Goal: Task Accomplishment & Management: Manage account settings

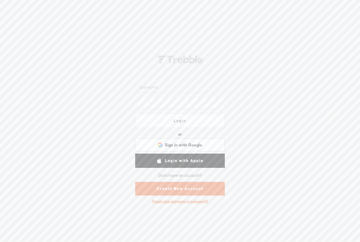
click at [196, 90] on input "text" at bounding box center [181, 87] width 86 height 10
type input "Steve@stevemcmichael.com"
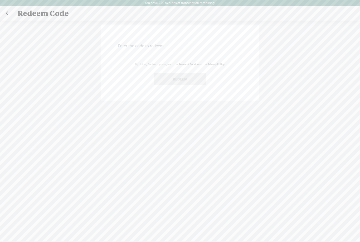
click at [221, 58] on div "By clicking Redeem, you agree to our Terms of Service and our Privacy Policy ." at bounding box center [180, 64] width 132 height 14
click at [9, 16] on link at bounding box center [6, 14] width 13 height 14
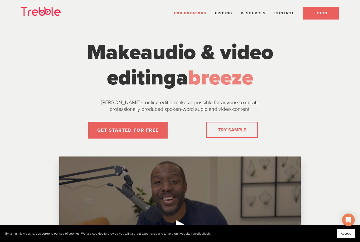
click at [330, 16] on link "LOGIN" at bounding box center [321, 13] width 36 height 13
click at [328, 13] on link "LOGIN" at bounding box center [321, 13] width 36 height 13
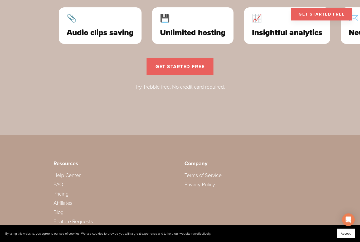
scroll to position [1599, 0]
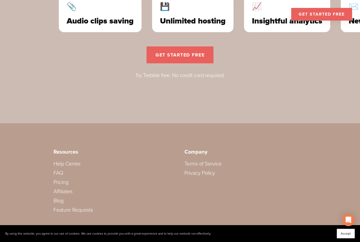
click at [60, 173] on link "FAQ" at bounding box center [58, 173] width 10 height 6
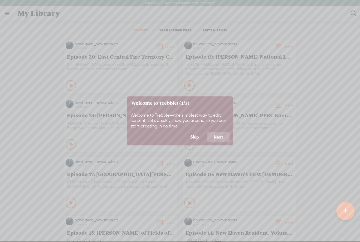
click at [202, 138] on button "Skip" at bounding box center [194, 137] width 21 height 10
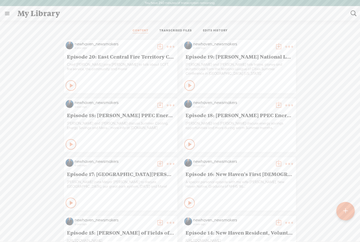
click at [359, 6] on header "You have 240 minutes of transcription remaining. Upgrade to increase your limit" at bounding box center [180, 3] width 360 height 6
click at [344, 208] on t at bounding box center [345, 211] width 4 height 12
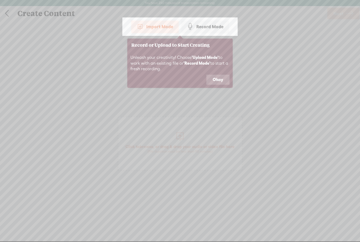
click at [157, 19] on div "Create Content" at bounding box center [170, 14] width 313 height 14
click at [161, 24] on div "Import Mode" at bounding box center [154, 26] width 47 height 13
click at [221, 79] on button "Okay" at bounding box center [217, 80] width 23 height 10
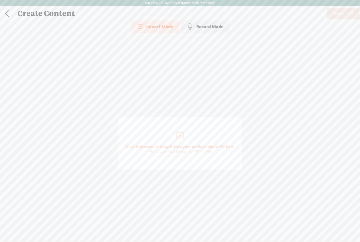
click at [167, 27] on div "Import Mode" at bounding box center [154, 26] width 47 height 13
click at [200, 141] on span "Click to browse , or drag & drop your audio or video file here (File duration m…" at bounding box center [180, 148] width 114 height 15
click at [216, 165] on span "Click to browse , or drag & drop your audio or video file here (File duration m…" at bounding box center [180, 143] width 125 height 54
click at [212, 139] on span "Click to browse , or drag & drop your audio or video file here (File duration m…" at bounding box center [180, 143] width 125 height 54
click at [183, 141] on span "Click to browse , or drag & drop your audio or video file here (File duration m…" at bounding box center [180, 148] width 114 height 15
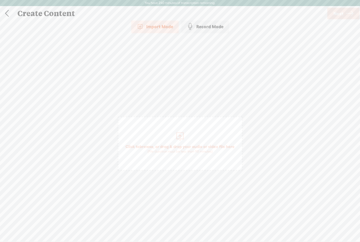
click at [214, 28] on div "Record Mode" at bounding box center [205, 26] width 48 height 13
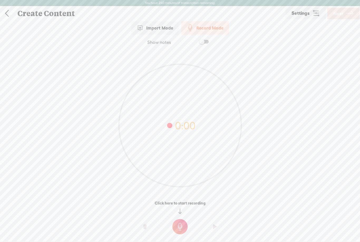
click at [307, 14] on span "Settings" at bounding box center [300, 13] width 18 height 5
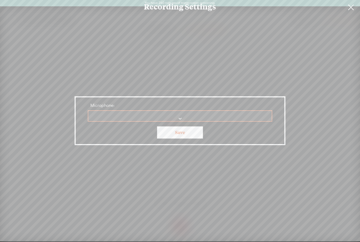
click at [352, 5] on link at bounding box center [350, 7] width 13 height 15
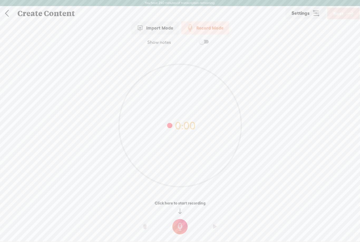
click at [6, 16] on link at bounding box center [6, 14] width 13 height 14
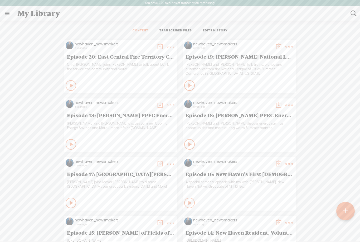
click at [8, 9] on link at bounding box center [7, 14] width 14 height 14
click at [39, 126] on div "MY LIBRARY" at bounding box center [30, 126] width 24 height 4
click at [338, 94] on body "You have 240 minutes of transcription remaining. Upgrade to increase your limit…" at bounding box center [180, 120] width 360 height 241
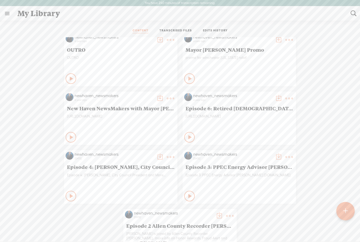
scroll to position [417, 0]
click at [348, 214] on div at bounding box center [345, 211] width 18 height 18
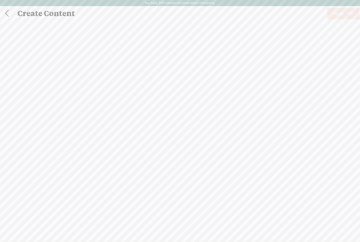
click at [0, 218] on div "Import Mode Import Mode Record Mode Text Language: *: English (US) English (US)…" at bounding box center [0, 133] width 0 height 227
click at [213, 137] on span "Click to browse , or drag & drop your audio or video file here (File duration m…" at bounding box center [180, 143] width 125 height 54
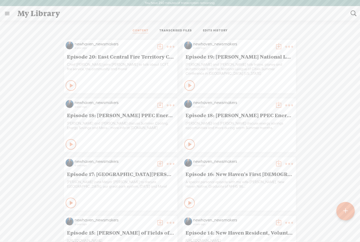
click at [7, 14] on link at bounding box center [7, 14] width 14 height 14
click at [31, 134] on div "newhaven_newsmakers HOME MY CONTENT MY CHANNEL MY LIBRARY MY JOURNEYS MY SUBSCR…" at bounding box center [33, 120] width 67 height 241
click at [34, 127] on div "MY LIBRARY" at bounding box center [30, 126] width 24 height 4
click at [29, 126] on div "MY LIBRARY" at bounding box center [30, 126] width 24 height 4
click at [25, 230] on div "SETTINGS" at bounding box center [27, 229] width 19 height 4
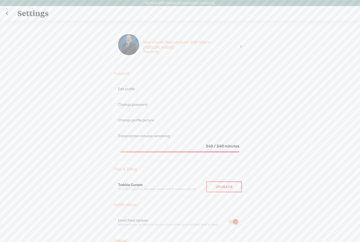
click at [242, 44] on div "New Haven Newsmakers With Mayor Steve View Profile" at bounding box center [180, 46] width 132 height 37
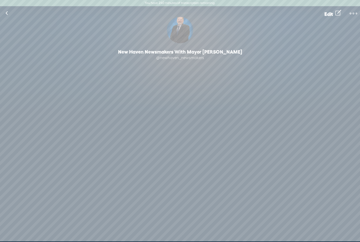
click at [359, 9] on link at bounding box center [353, 12] width 13 height 11
click at [333, 96] on div "0 Followers · 0 Followings · 0 Subscriptions · 0 Songs" at bounding box center [180, 89] width 360 height 45
click at [214, 47] on div "Change Picture New Haven Newsmakers With Mayor Steve @newhaven_newsmakers Follo…" at bounding box center [180, 64] width 360 height 95
click at [188, 27] on div "Change Picture" at bounding box center [180, 30] width 26 height 26
click at [191, 58] on div "@newhaven_newsmakers" at bounding box center [180, 57] width 360 height 5
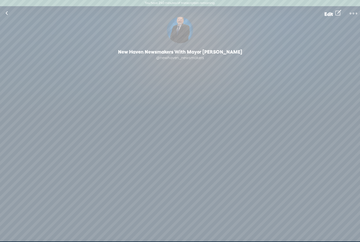
click at [12, 13] on link at bounding box center [6, 13] width 13 height 14
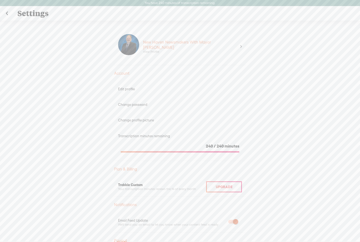
click at [224, 187] on div "Upgrade" at bounding box center [224, 186] width 36 height 11
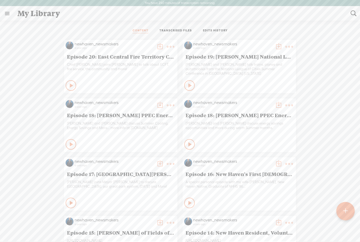
click at [352, 208] on div at bounding box center [345, 211] width 18 height 18
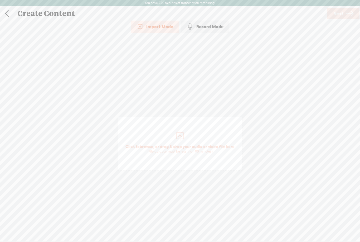
click at [225, 146] on span "Click to browse , or drag & drop your audio or video file here (File duration m…" at bounding box center [180, 148] width 114 height 15
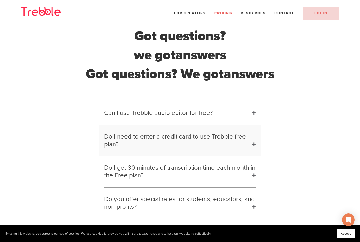
click at [254, 145] on h2 "Do I need to enter a credit card to use Trebble free plan?" at bounding box center [180, 140] width 162 height 31
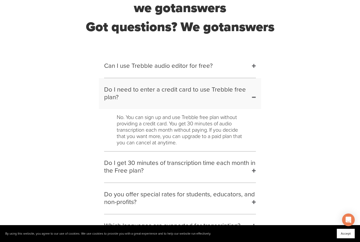
scroll to position [48, 0]
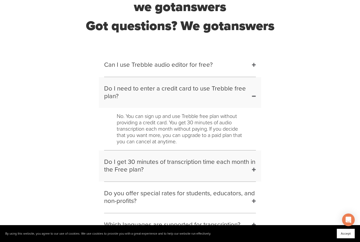
click at [249, 169] on h2 "Do I get 30 minutes of transcription time each month in the Free plan?" at bounding box center [180, 165] width 162 height 31
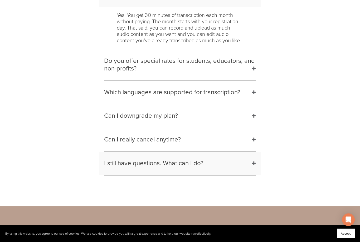
click at [250, 162] on h2 "I still have questions. What can I do?" at bounding box center [180, 163] width 162 height 23
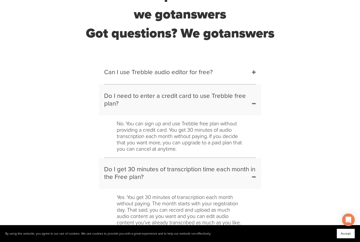
scroll to position [0, 0]
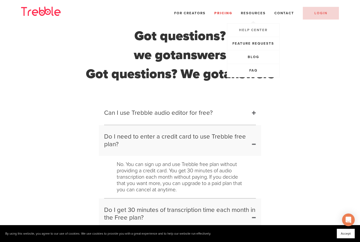
click at [269, 36] on link "Help Center" at bounding box center [253, 29] width 35 height 13
